Goal: Task Accomplishment & Management: Complete application form

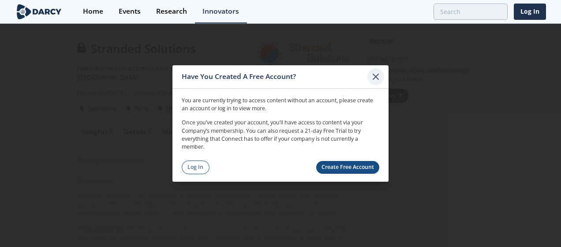
click at [377, 74] on icon at bounding box center [376, 77] width 11 height 11
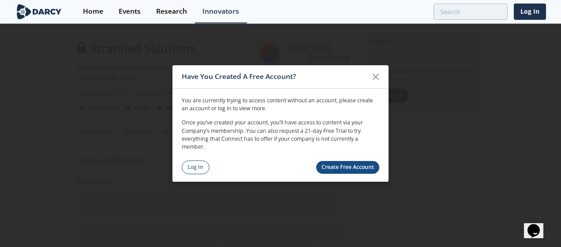
click at [343, 167] on link "Create Free Account" at bounding box center [348, 167] width 64 height 13
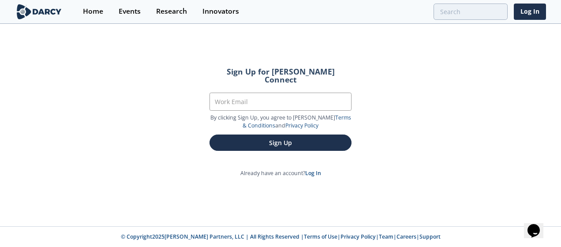
click at [425, 142] on div "Sign Up for Darcy Connect Work Email By clicking Sign Up, you agree to Darcy’s …" at bounding box center [280, 126] width 561 height 202
